Goal: Check status: Check status

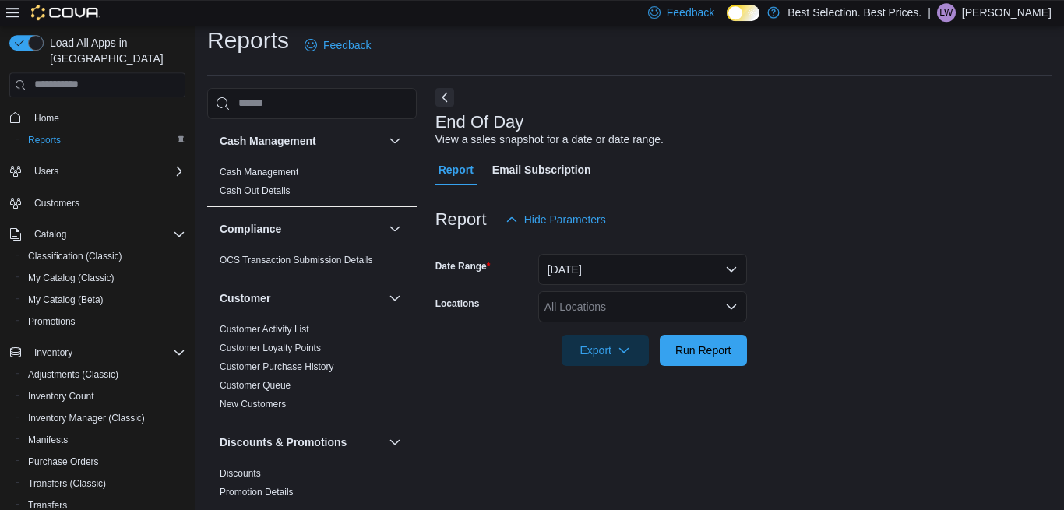
scroll to position [17, 0]
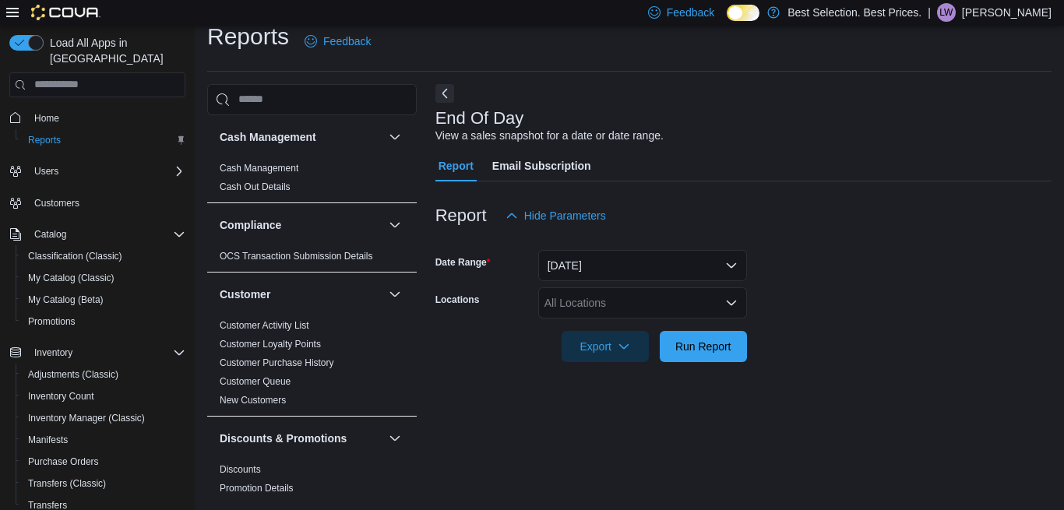
click at [646, 310] on div "All Locations" at bounding box center [642, 302] width 209 height 31
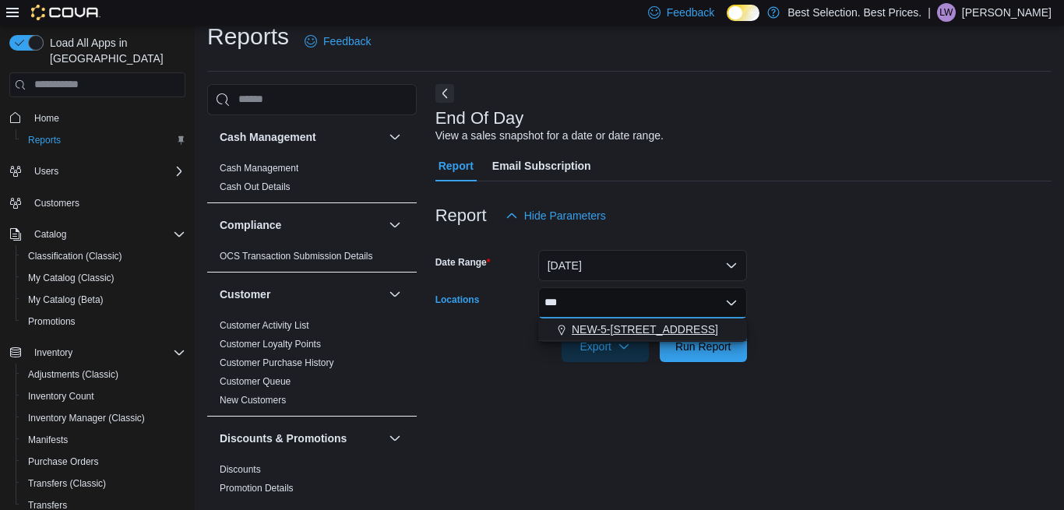
type input "***"
click at [637, 332] on span "NEW-5-[STREET_ADDRESS]" at bounding box center [644, 330] width 146 height 16
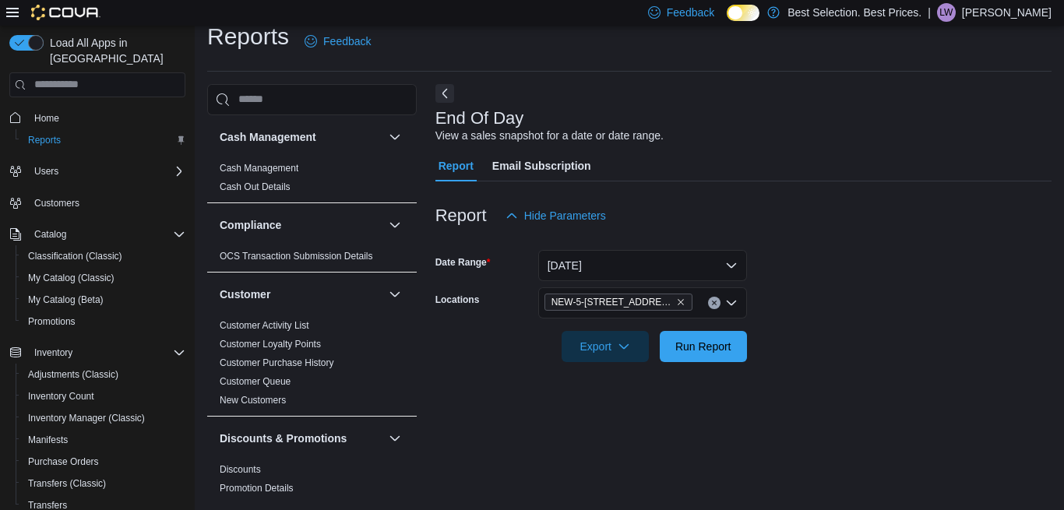
click at [924, 269] on form "Date Range [DATE] Locations NEW-5-[STREET_ADDRESS]-Creston Export Run Report" at bounding box center [743, 296] width 616 height 131
click at [709, 348] on span "Run Report" at bounding box center [703, 347] width 56 height 16
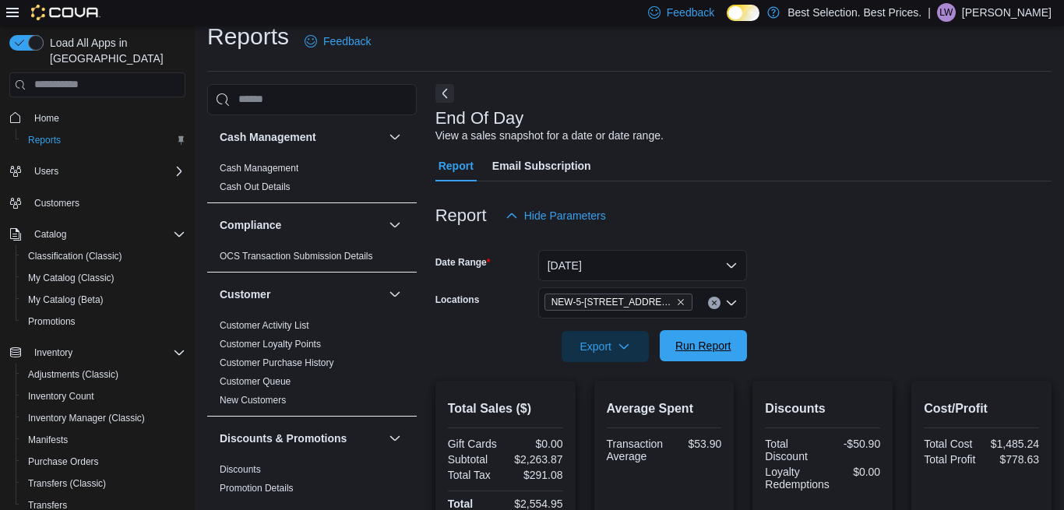
click at [677, 346] on span "Run Report" at bounding box center [703, 346] width 56 height 16
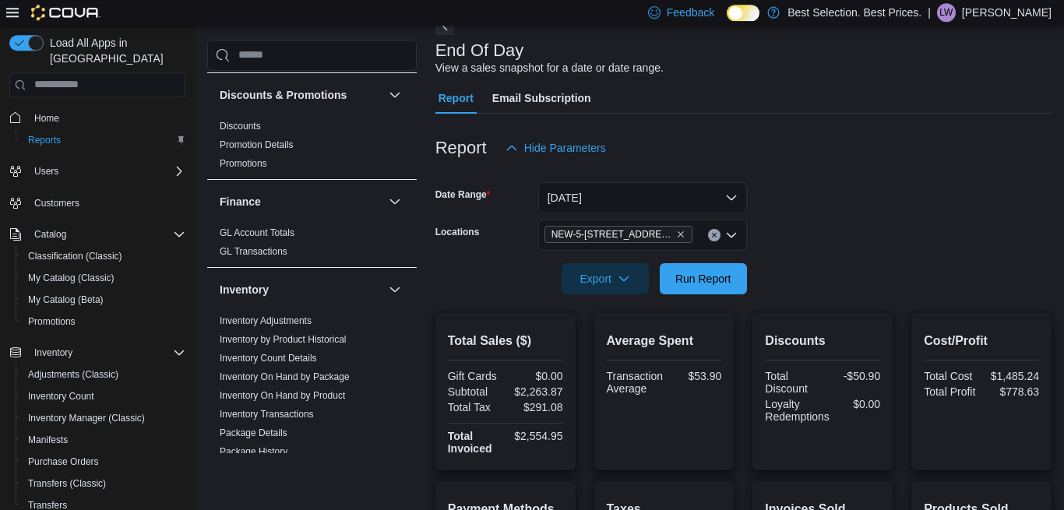
scroll to position [79, 0]
